Goal: Find specific page/section: Find specific page/section

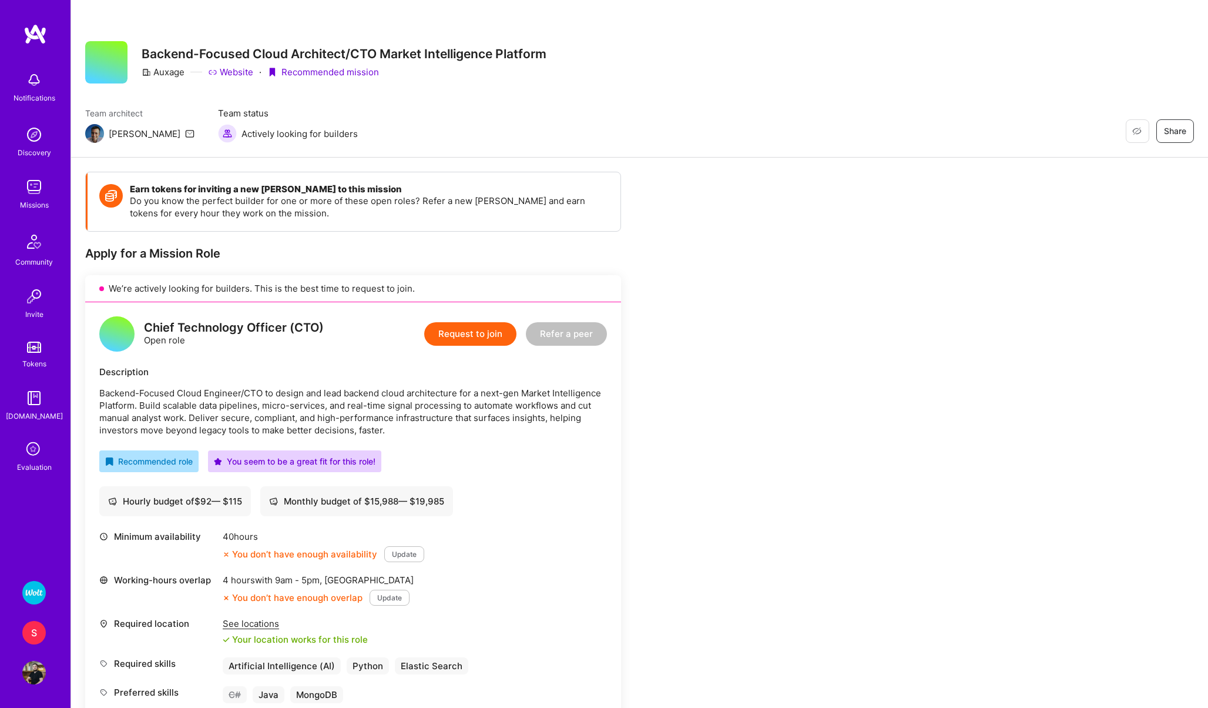
scroll to position [125, 0]
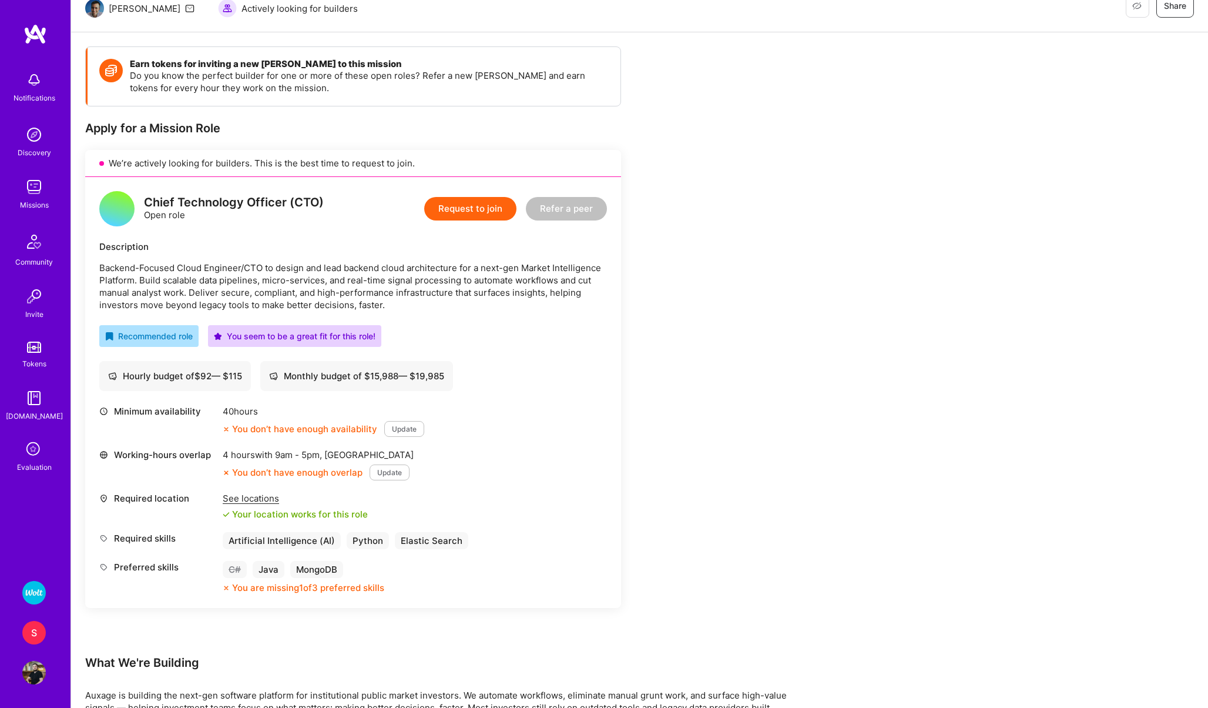
click at [35, 451] on icon at bounding box center [34, 449] width 22 height 22
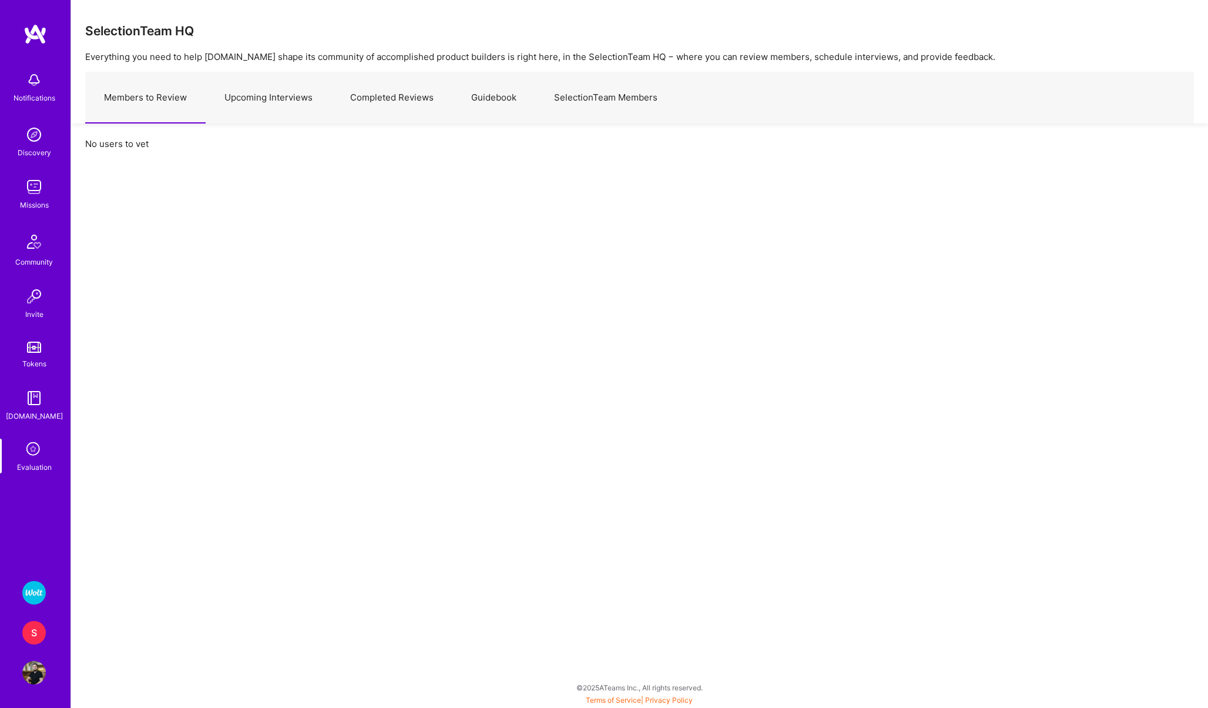
click at [240, 84] on link "Upcoming Interviews" at bounding box center [269, 97] width 126 height 51
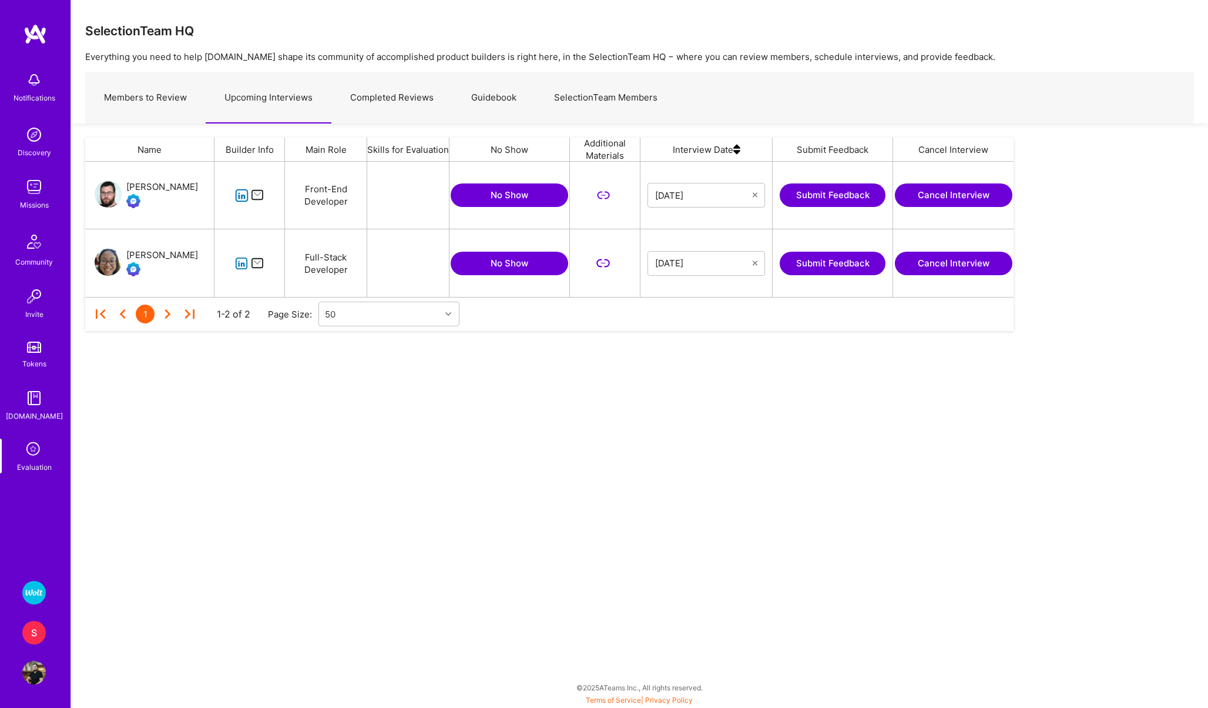
scroll to position [135, 929]
click at [114, 259] on img "grid" at bounding box center [108, 262] width 27 height 27
click at [239, 262] on icon "grid" at bounding box center [242, 264] width 14 height 14
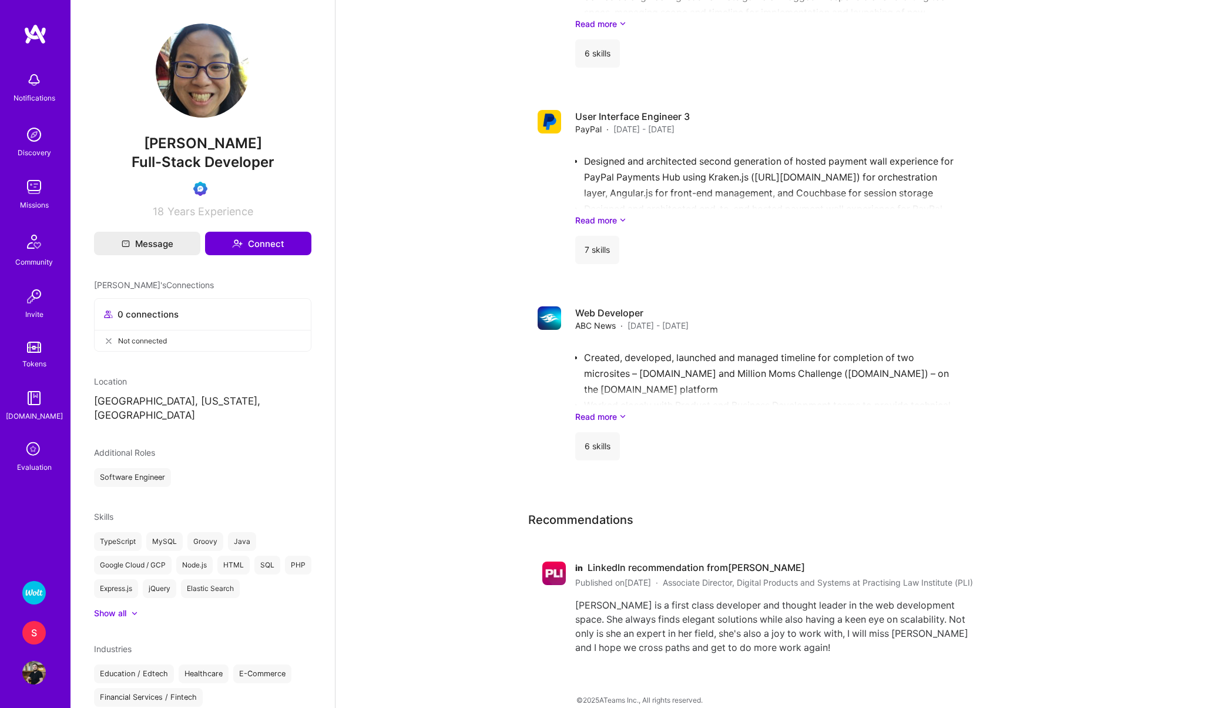
scroll to position [1178, 0]
